Goal: Transaction & Acquisition: Purchase product/service

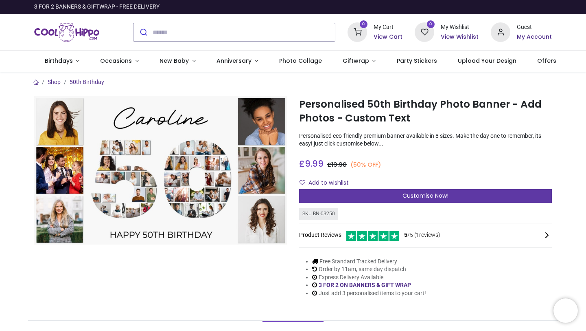
click at [355, 195] on div "Customise Now!" at bounding box center [425, 196] width 253 height 14
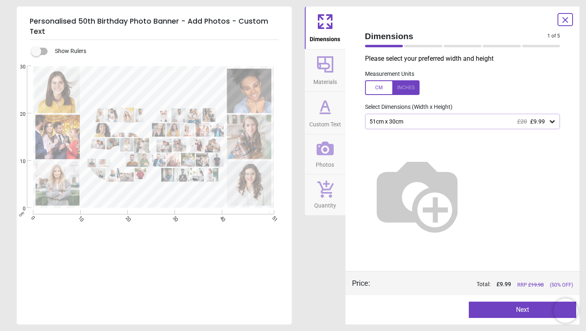
click at [452, 119] on div "51cm x 30cm £20 £9.99" at bounding box center [459, 121] width 180 height 7
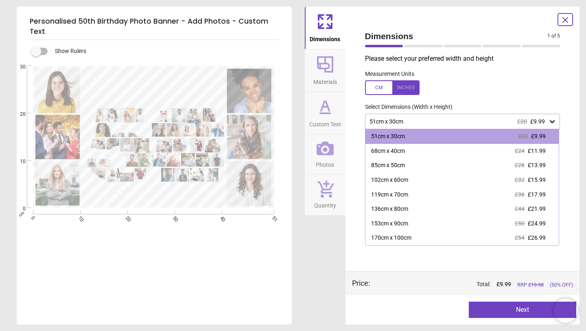
click at [474, 94] on label at bounding box center [462, 87] width 195 height 15
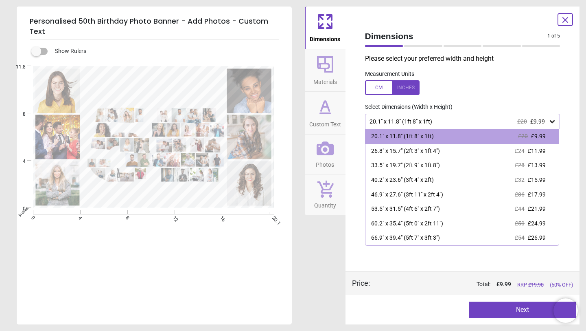
click at [383, 93] on div at bounding box center [392, 87] width 55 height 15
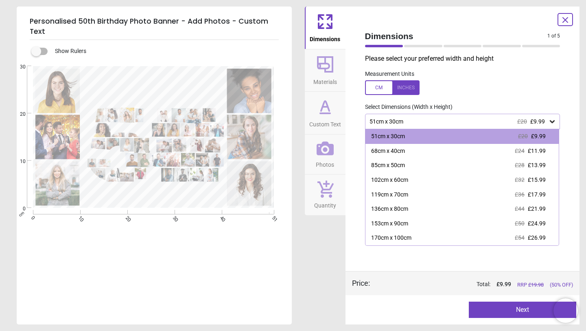
click at [467, 104] on div "Select Dimensions (Width x Height)" at bounding box center [463, 107] width 208 height 8
click at [549, 121] on icon at bounding box center [552, 121] width 8 height 8
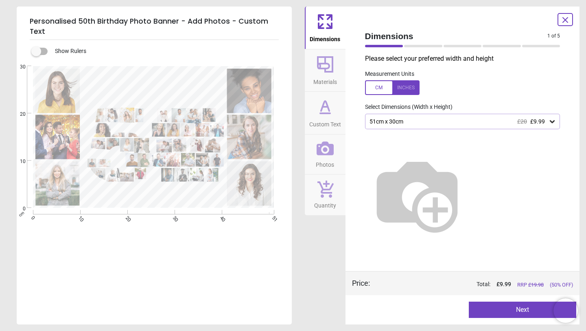
click at [444, 120] on div "51cm x 30cm £20 £9.99" at bounding box center [459, 121] width 180 height 7
